Goal: Task Accomplishment & Management: Manage account settings

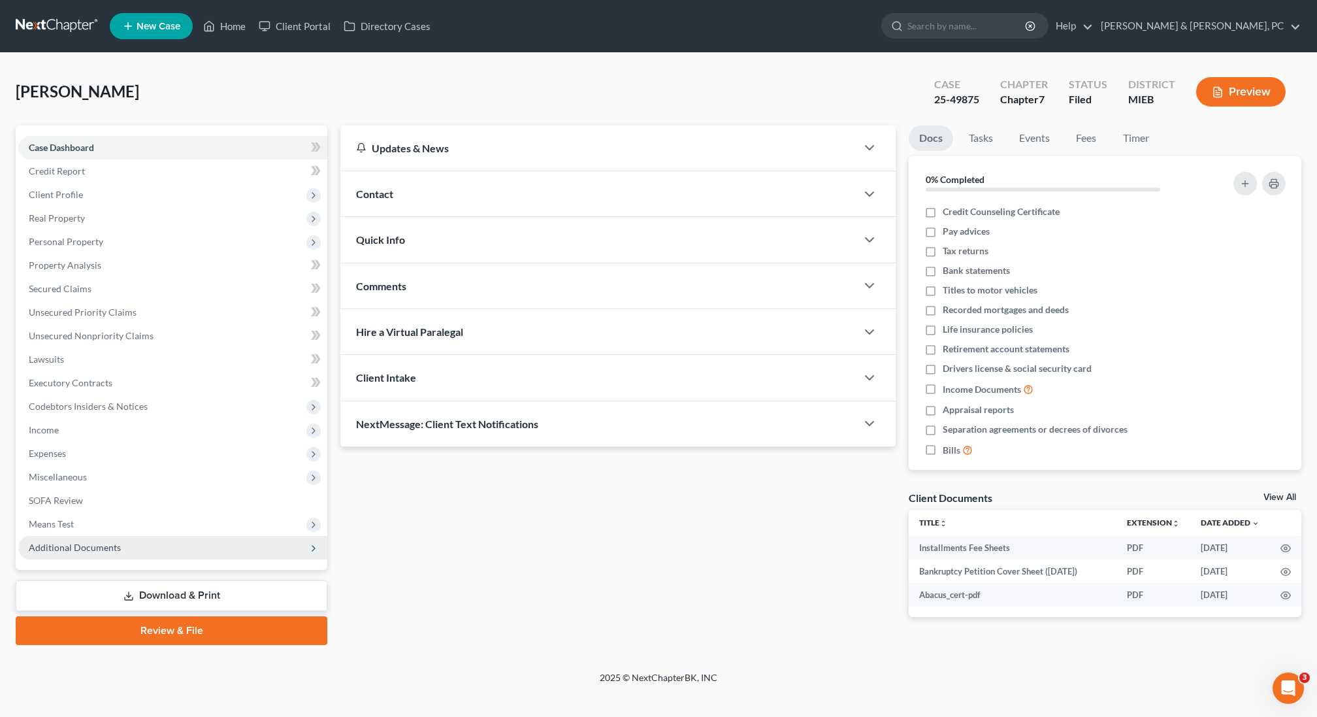
click at [53, 545] on span "Additional Documents" at bounding box center [75, 547] width 92 height 11
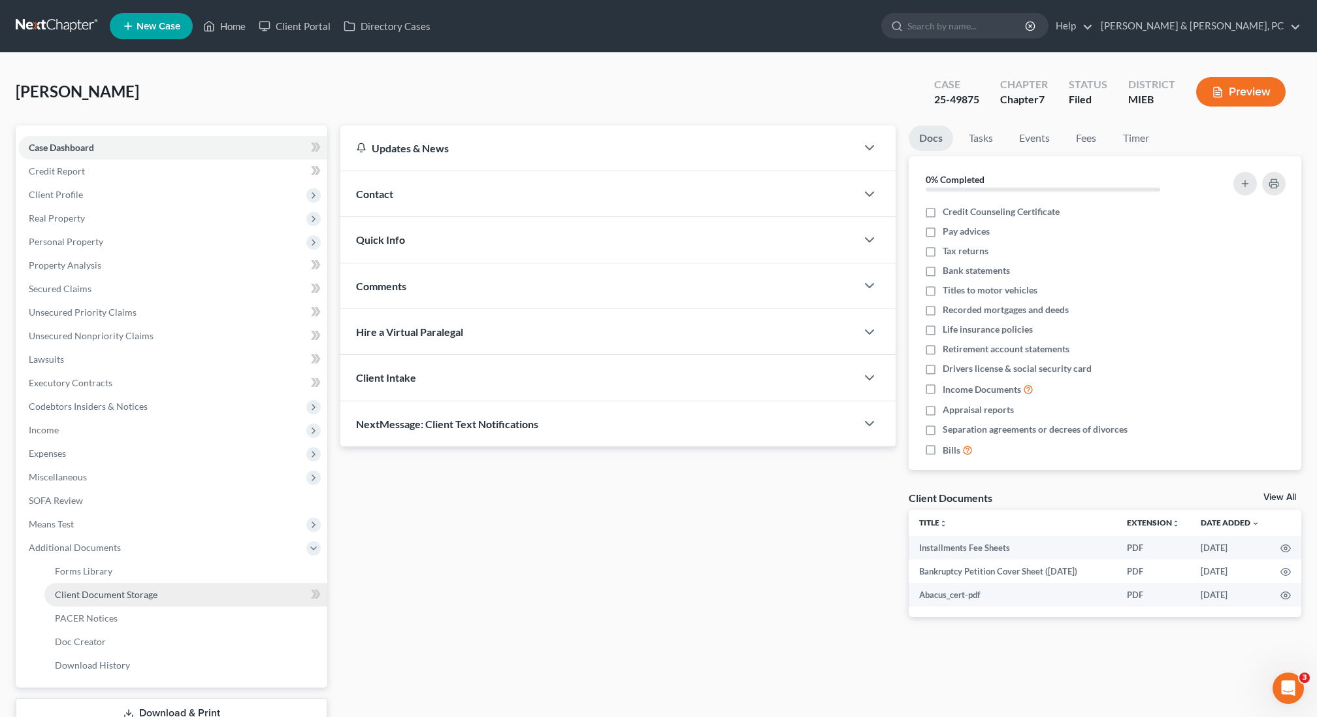
click at [85, 591] on span "Client Document Storage" at bounding box center [106, 594] width 103 height 11
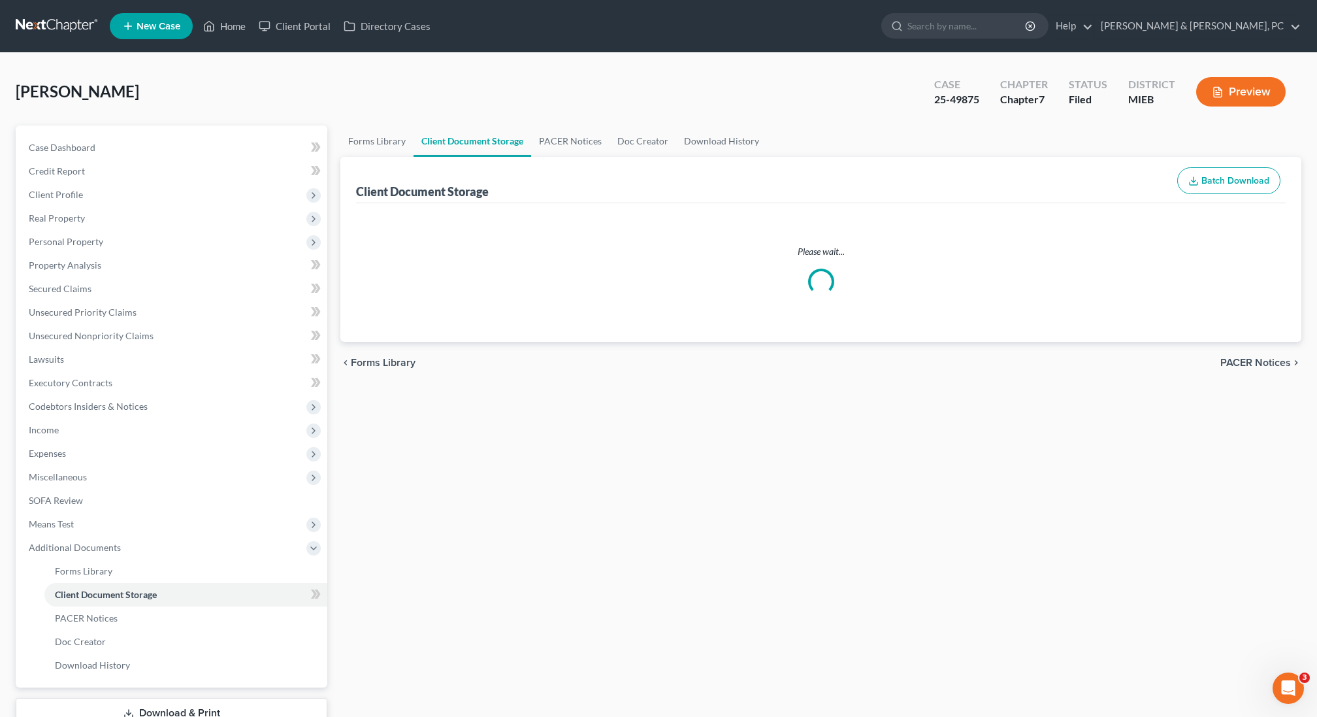
select select "7"
select select "6"
select select "32"
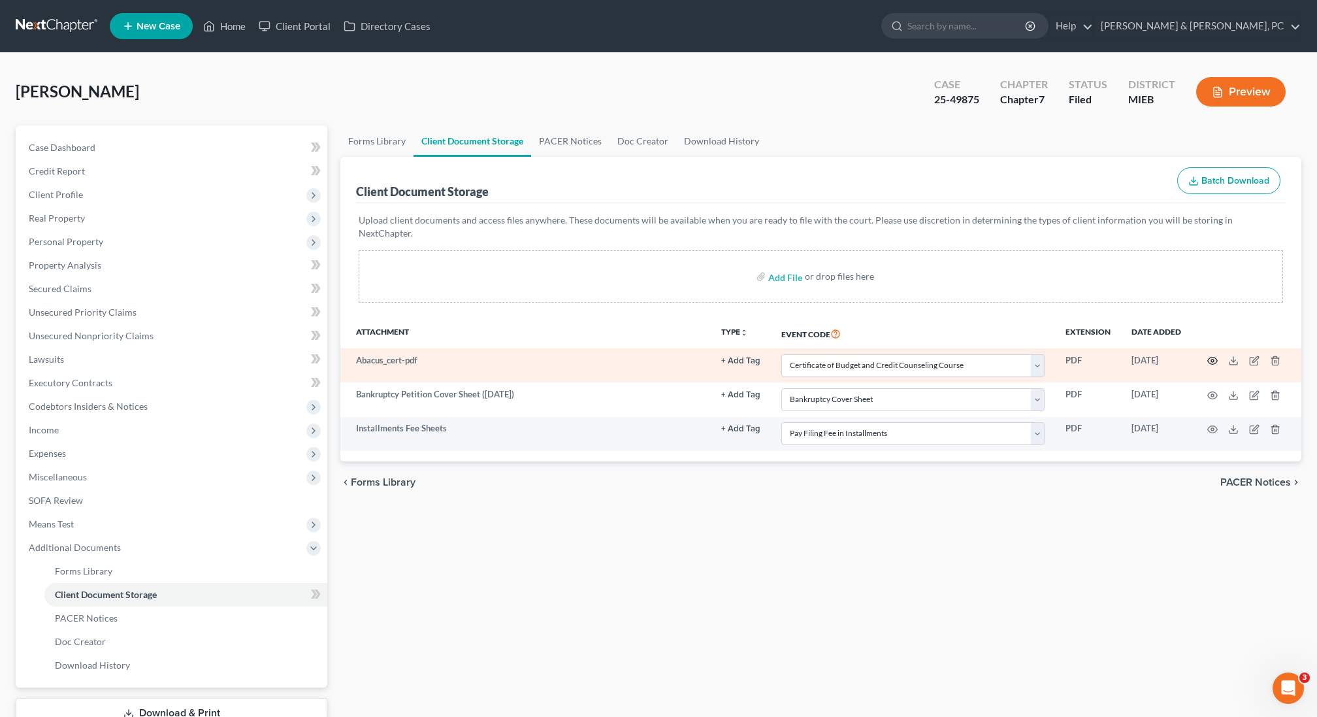
click at [1214, 355] on icon "button" at bounding box center [1212, 360] width 10 height 10
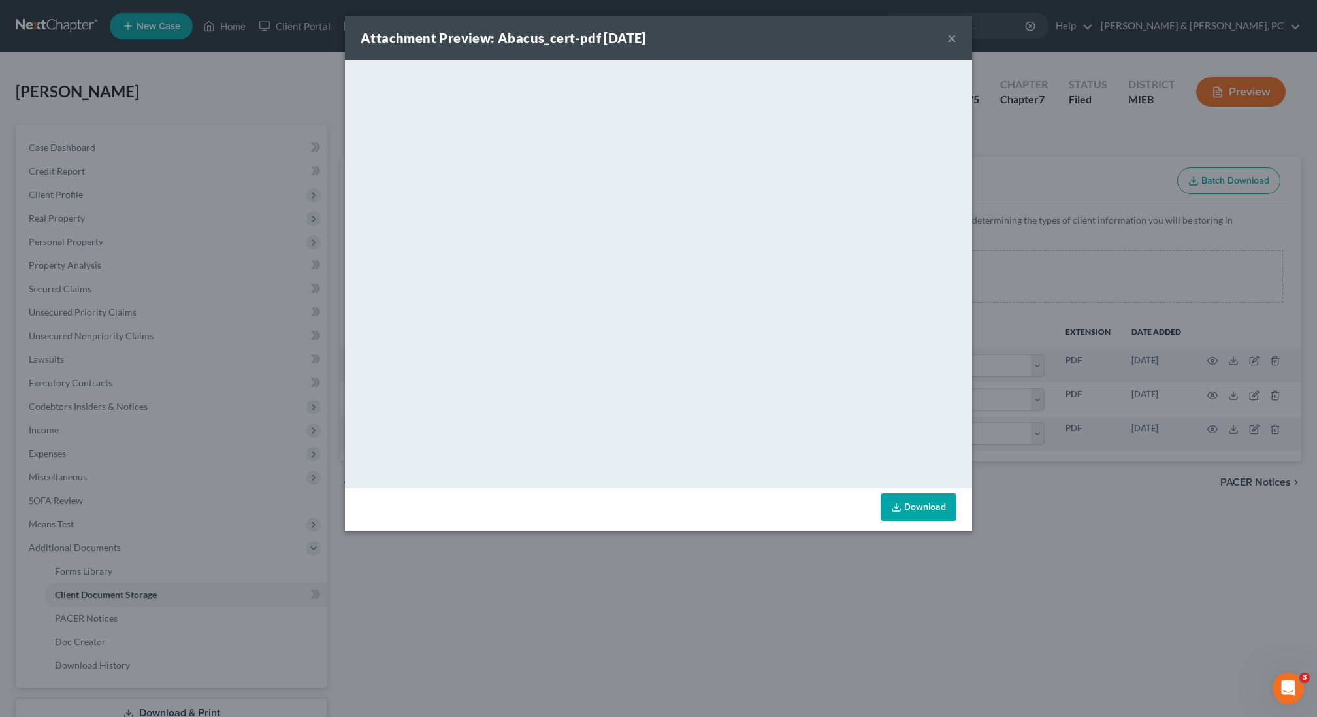
click at [951, 40] on button "×" at bounding box center [951, 38] width 9 height 16
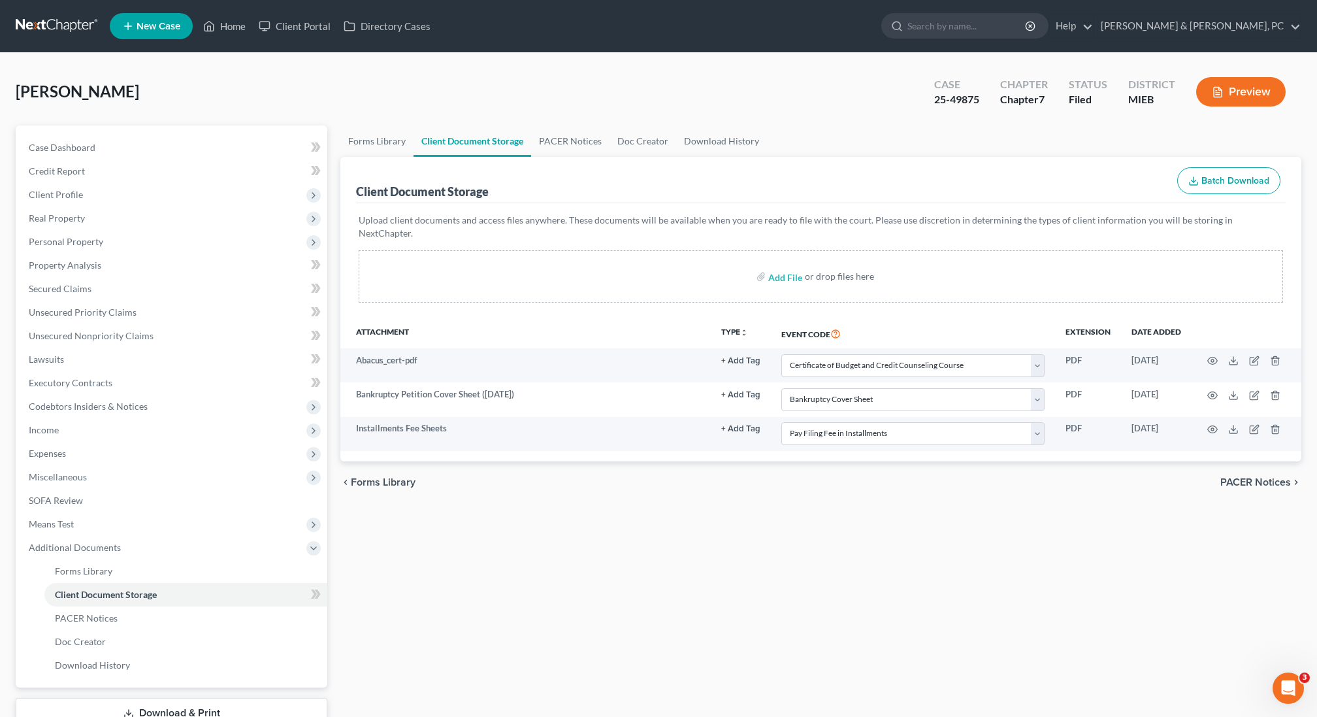
click at [1235, 88] on button "Preview" at bounding box center [1241, 91] width 90 height 29
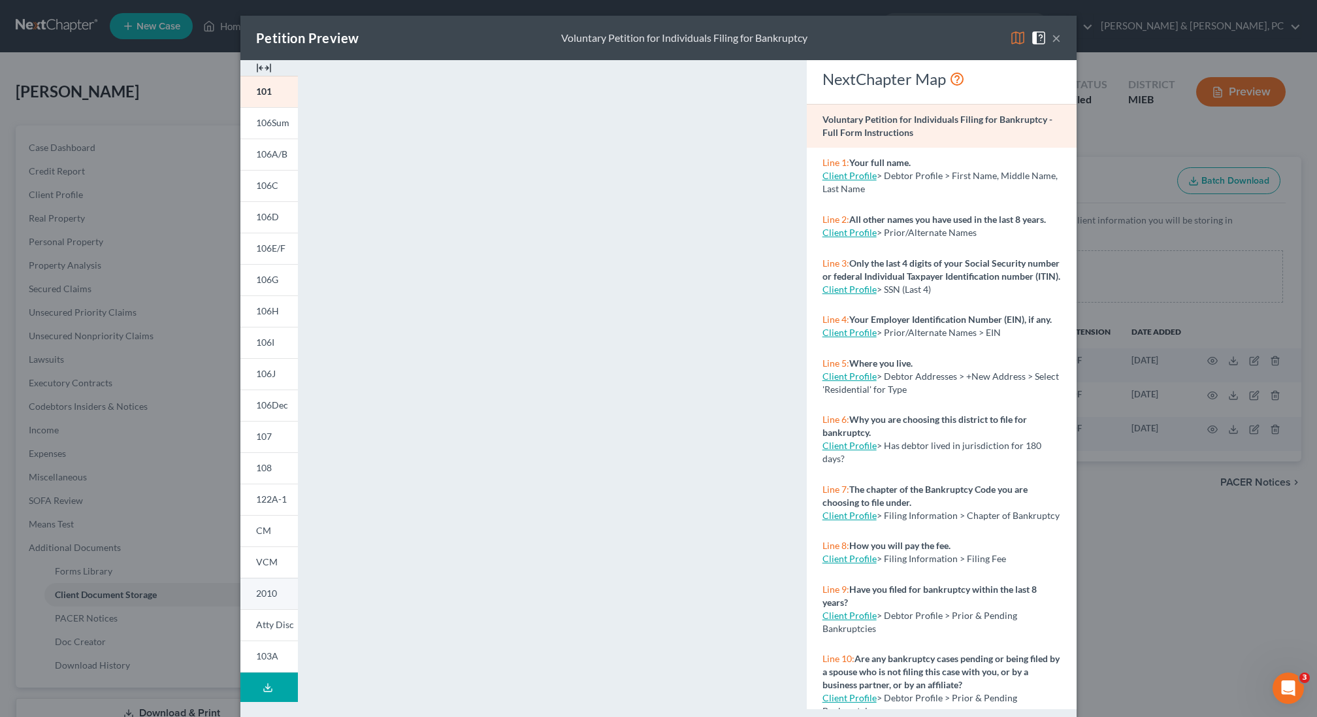
scroll to position [16, 0]
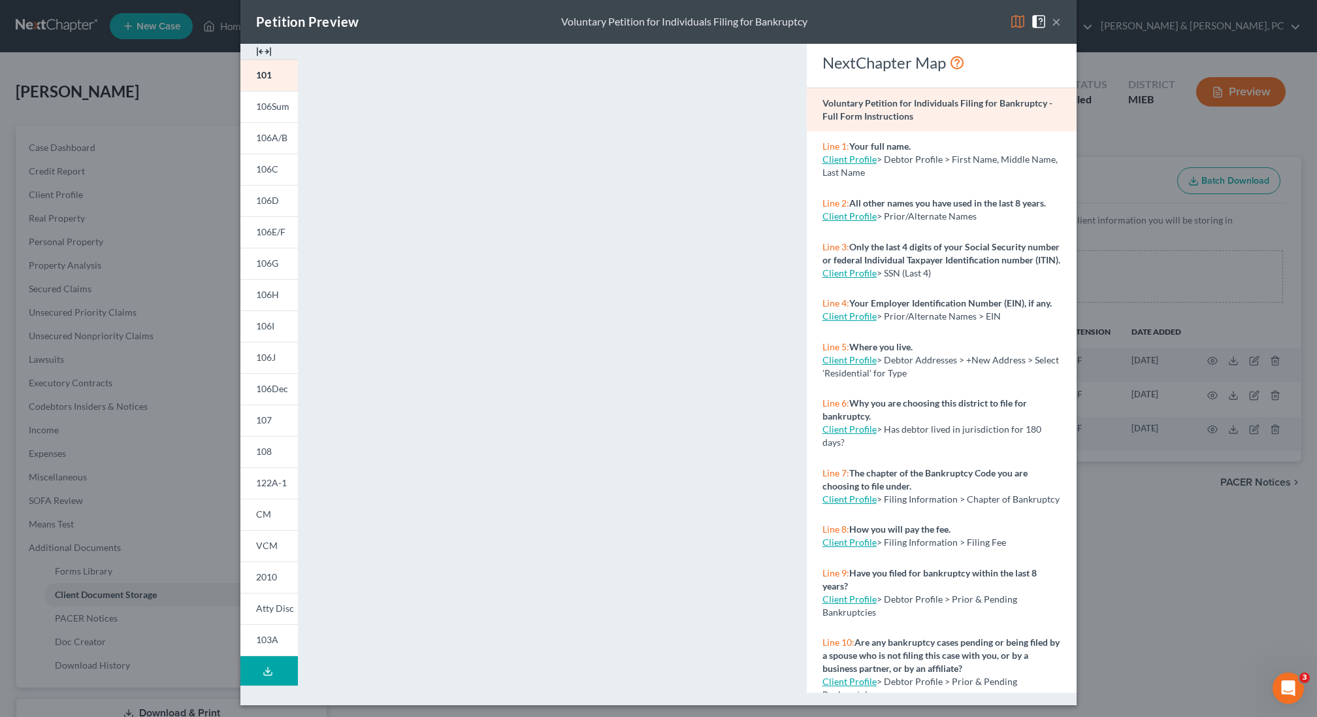
click at [1058, 21] on button "×" at bounding box center [1056, 22] width 9 height 16
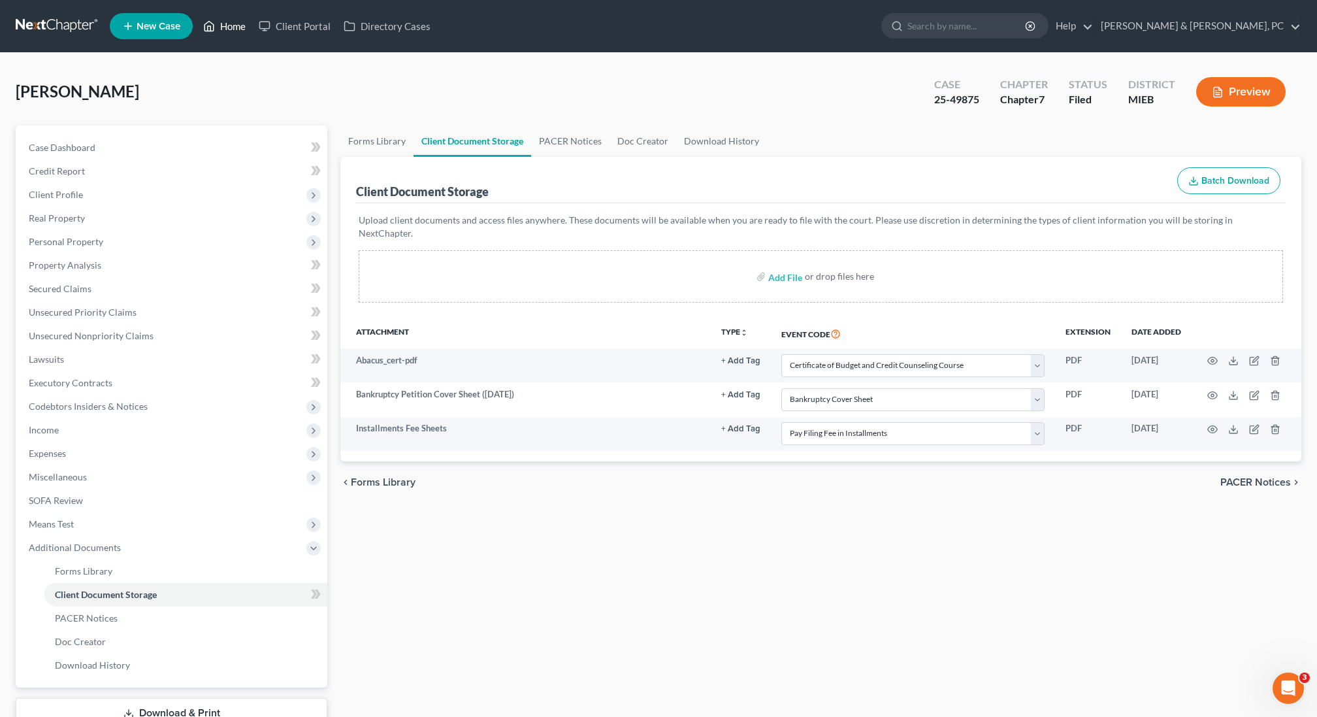
click at [231, 25] on link "Home" at bounding box center [225, 26] width 56 height 24
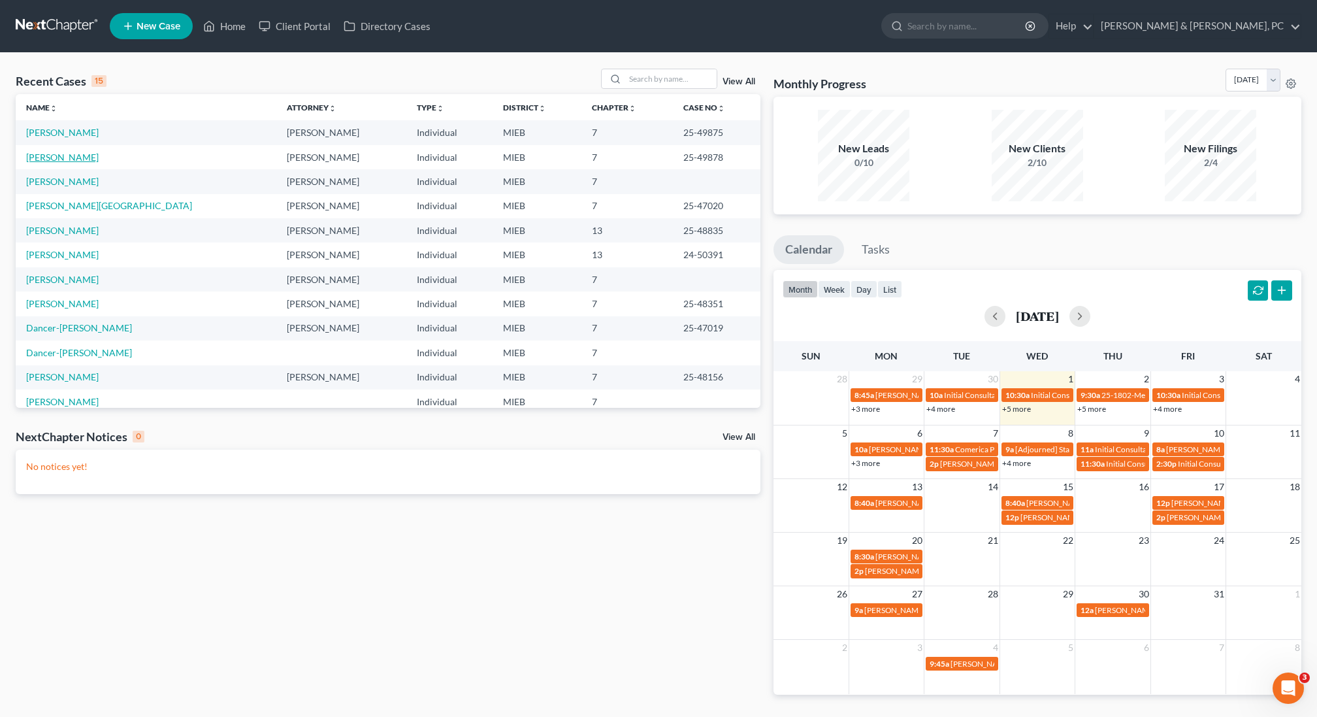
click at [59, 155] on link "[PERSON_NAME]" at bounding box center [62, 157] width 73 height 11
select select "6"
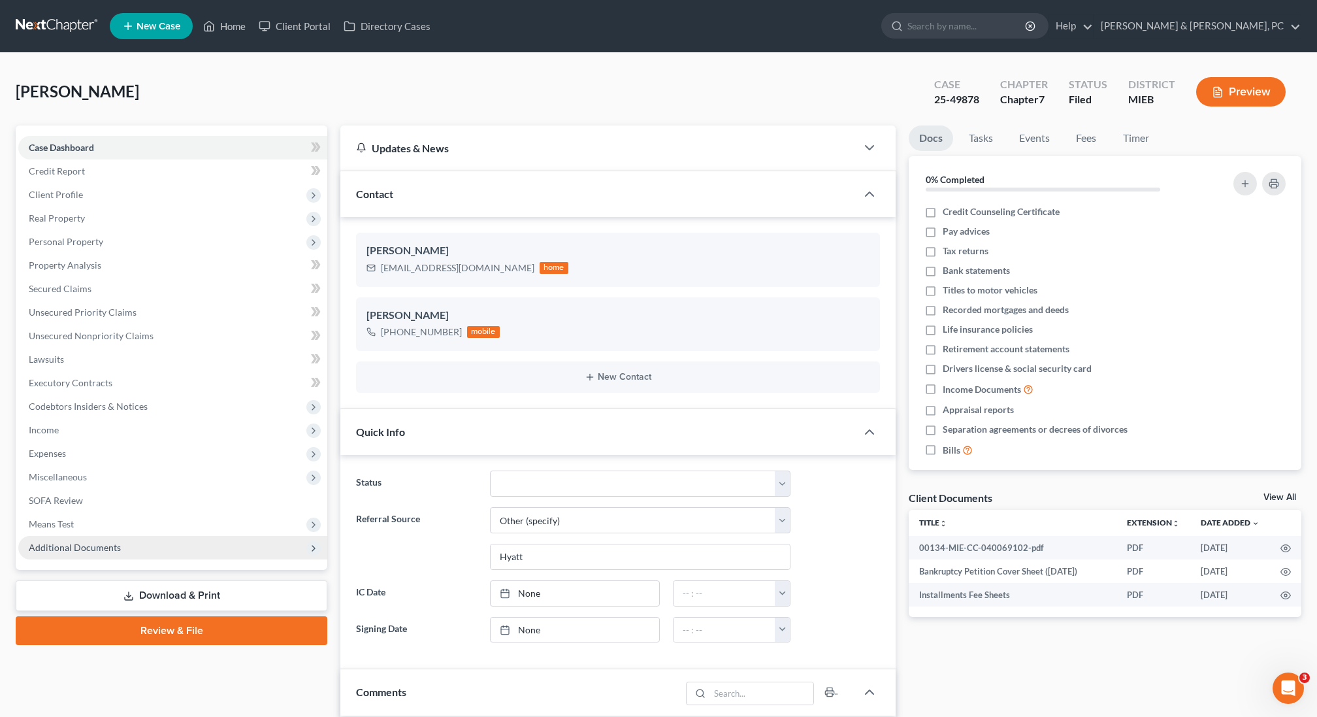
click at [110, 542] on span "Additional Documents" at bounding box center [75, 547] width 92 height 11
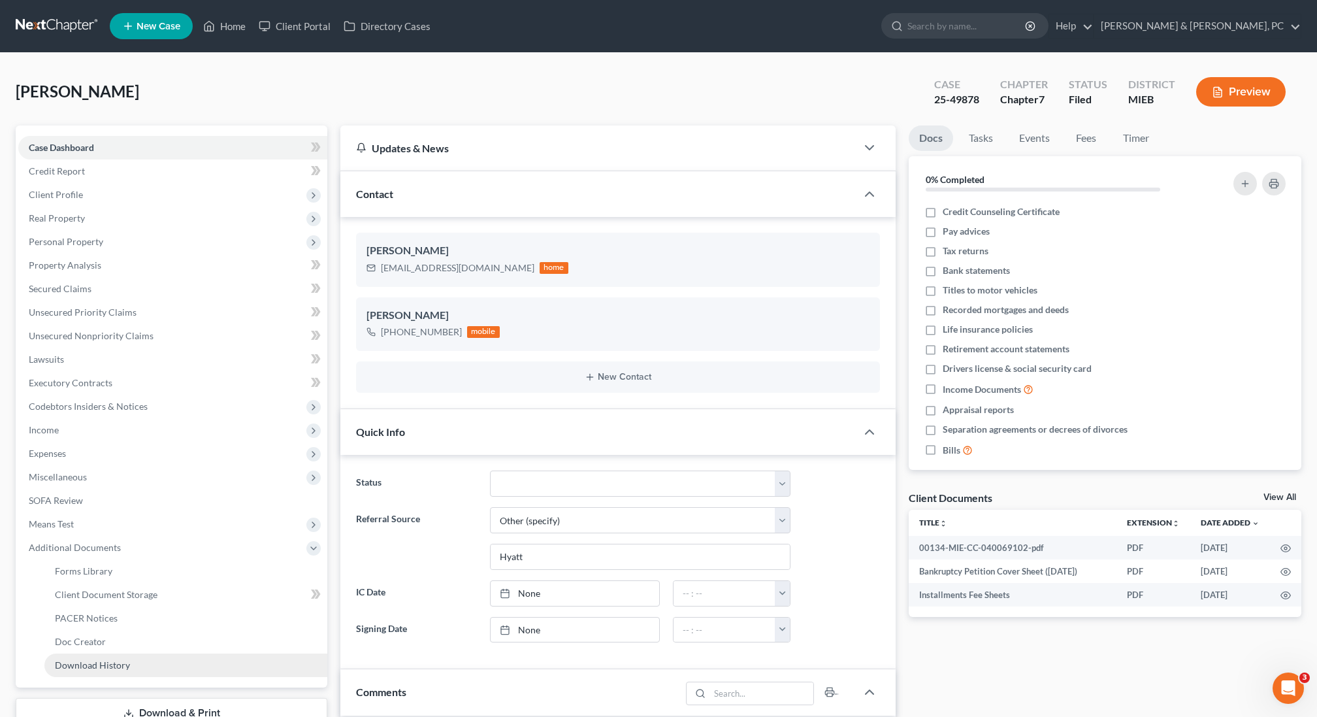
click at [109, 663] on span "Download History" at bounding box center [92, 664] width 75 height 11
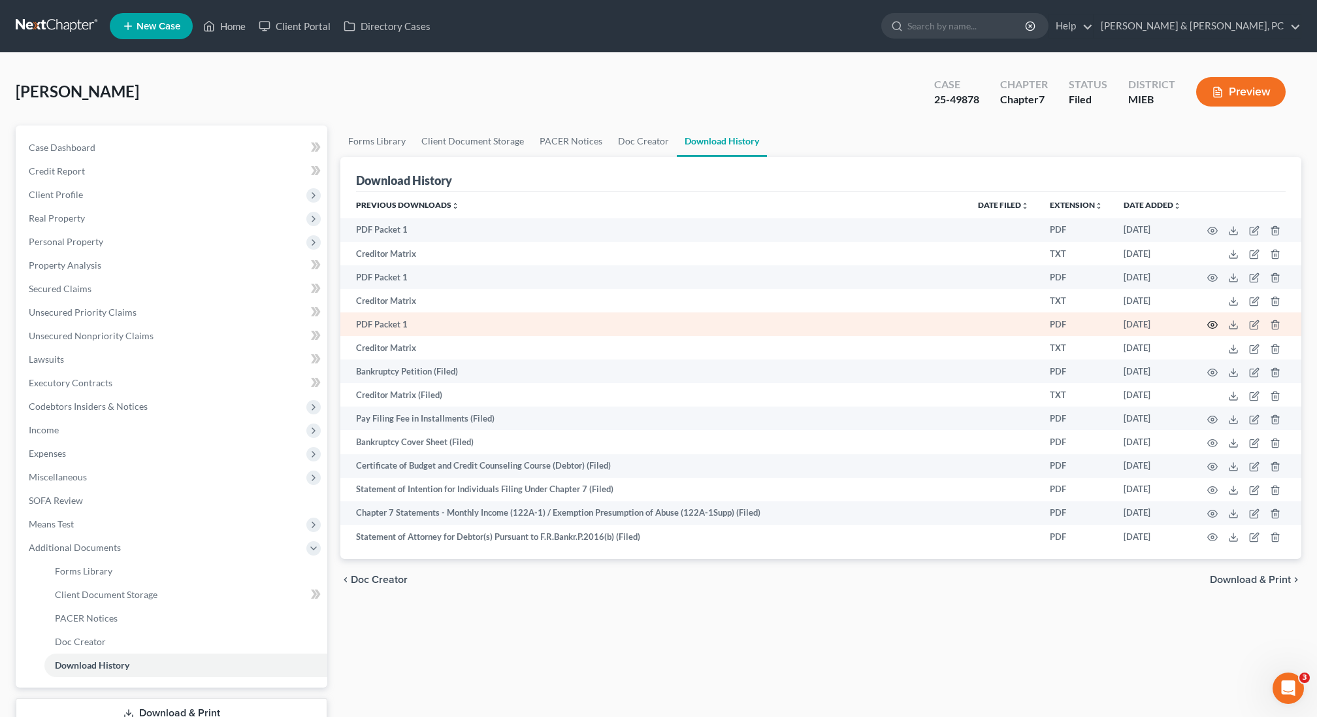
click at [1216, 323] on icon "button" at bounding box center [1213, 324] width 10 height 7
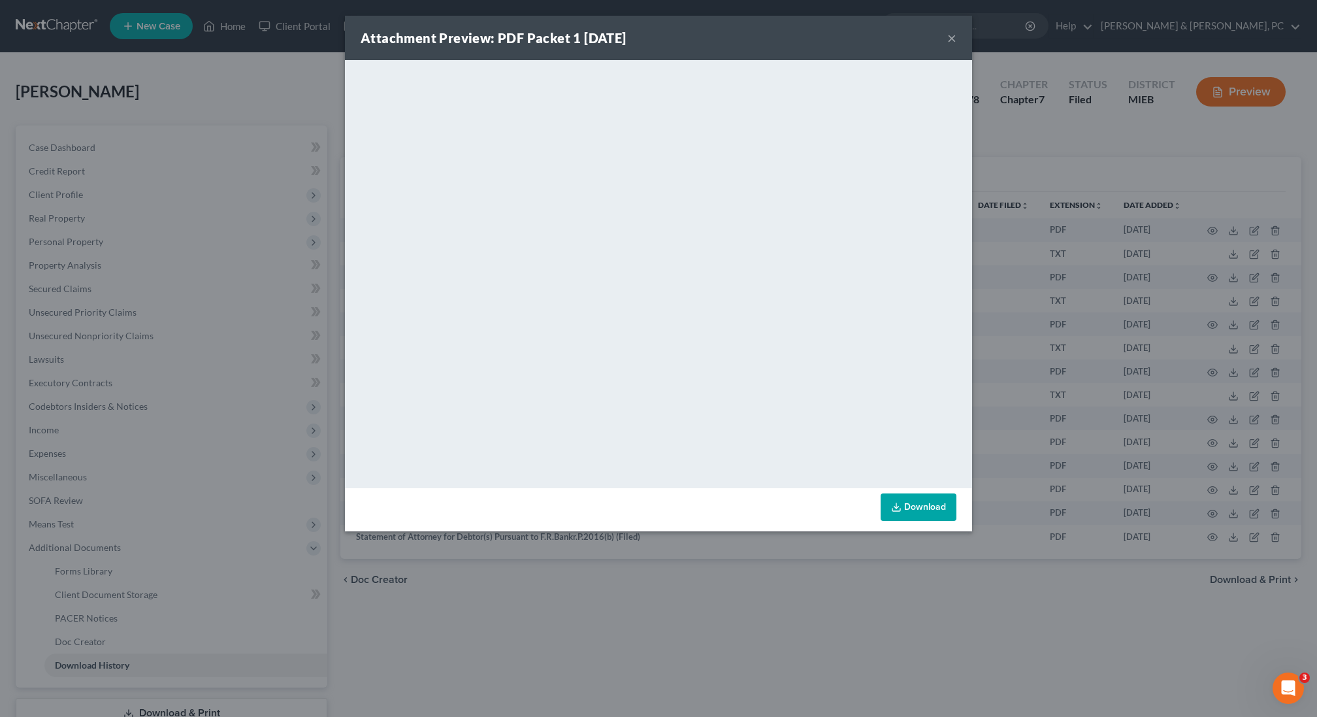
click at [953, 37] on button "×" at bounding box center [951, 38] width 9 height 16
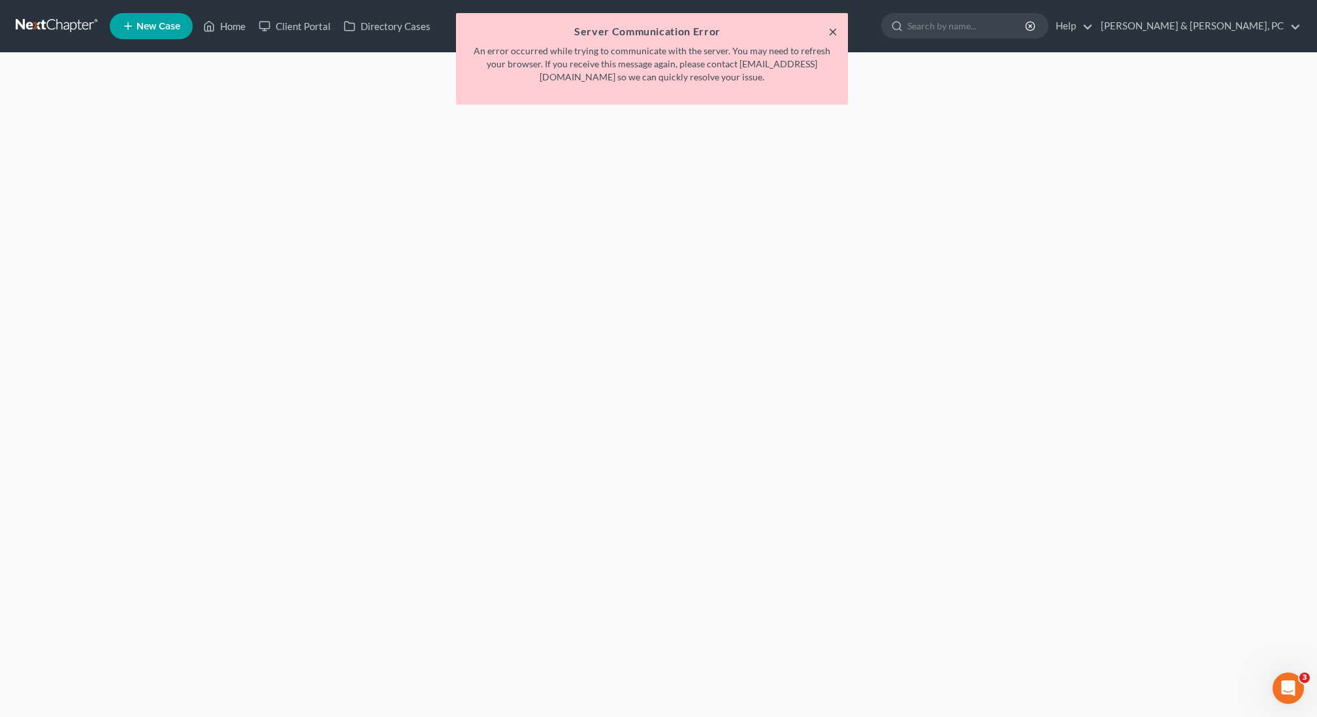
click at [834, 29] on button "×" at bounding box center [832, 32] width 9 height 16
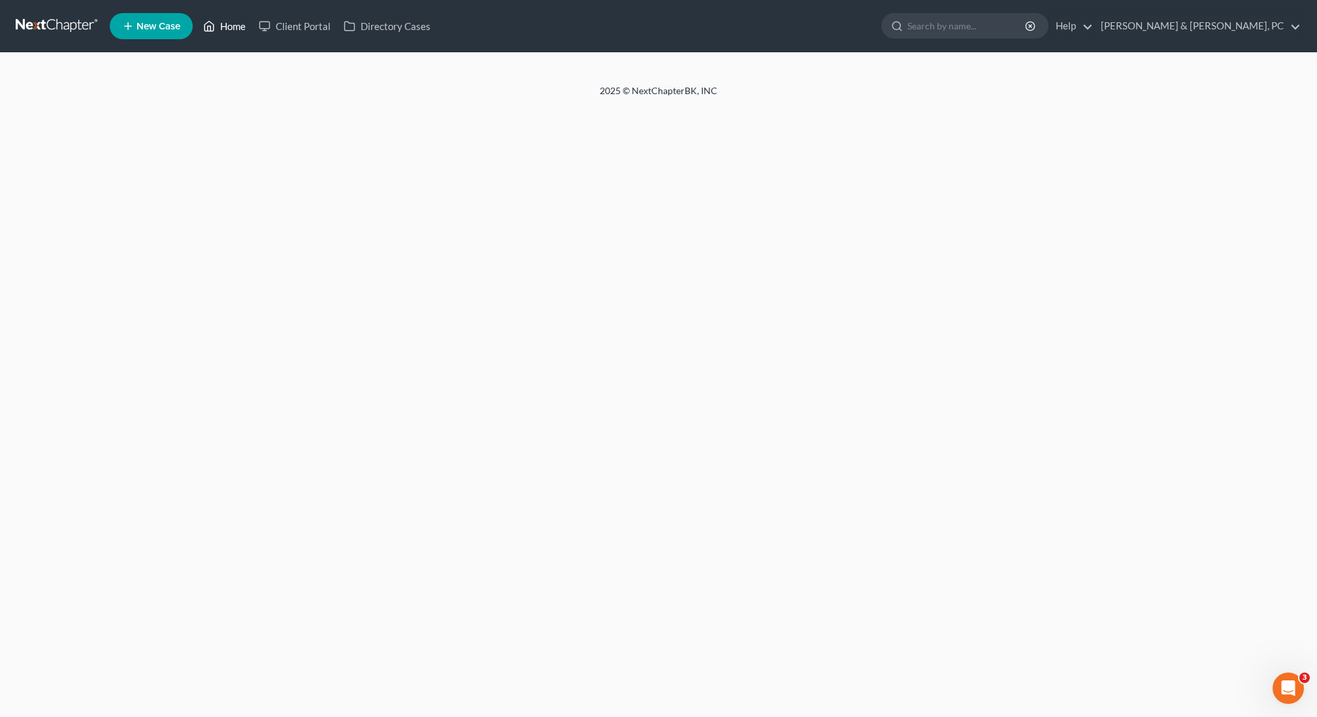
click at [230, 30] on link "Home" at bounding box center [225, 26] width 56 height 24
